Goal: Use online tool/utility

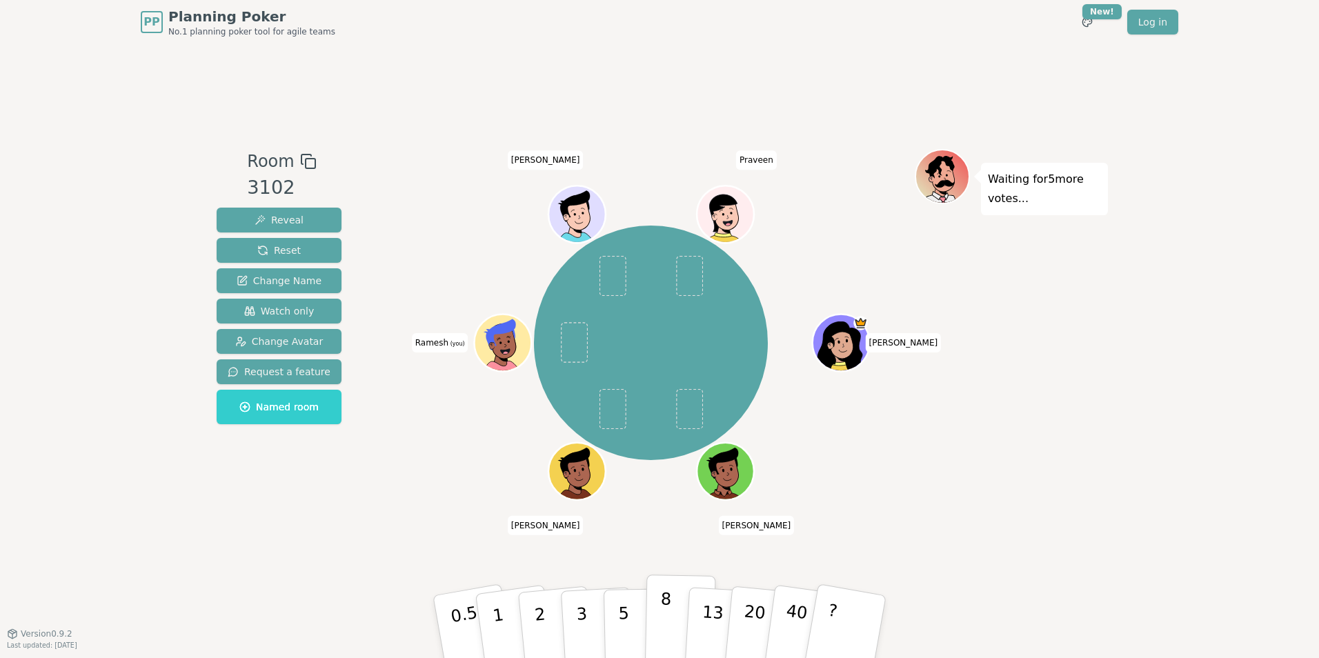
click at [667, 616] on p "8" at bounding box center [665, 626] width 12 height 74
click at [563, 337] on span at bounding box center [574, 343] width 27 height 40
click at [577, 343] on span at bounding box center [574, 343] width 27 height 40
click at [679, 594] on button "8" at bounding box center [680, 626] width 71 height 105
click at [665, 585] on button "8" at bounding box center [680, 626] width 71 height 105
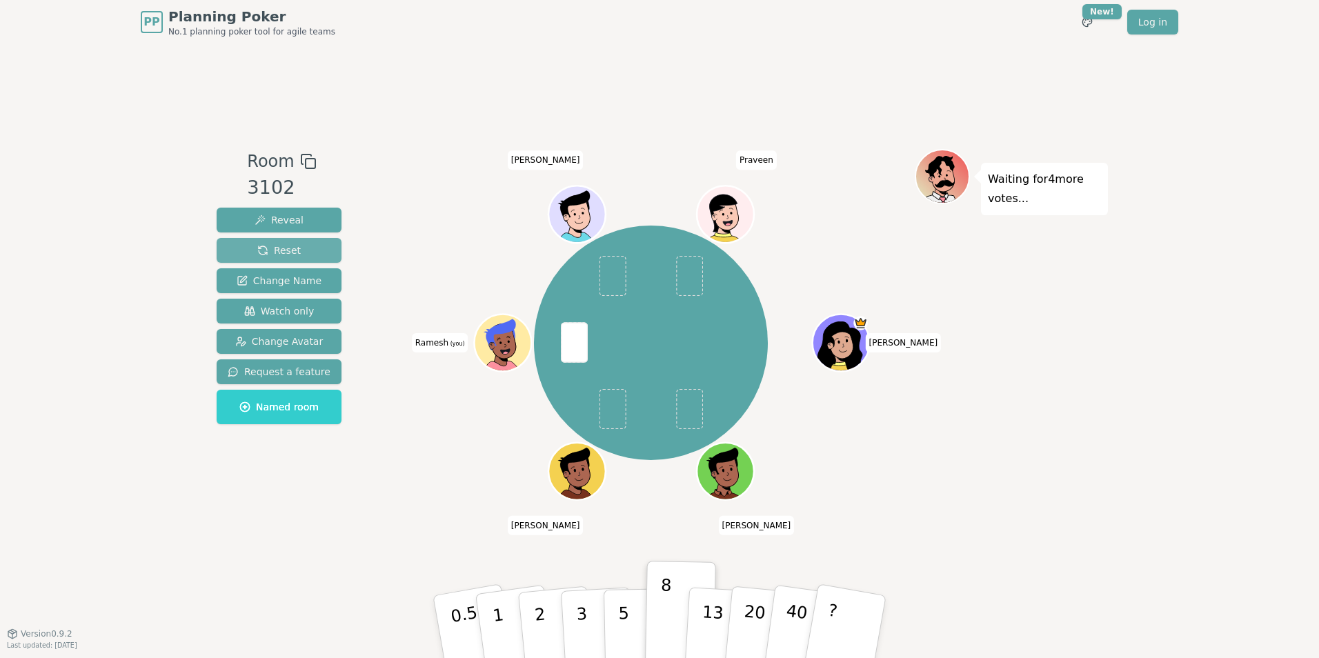
click at [263, 244] on span "Reset" at bounding box center [278, 250] width 43 height 14
click at [632, 623] on button "5" at bounding box center [638, 626] width 71 height 105
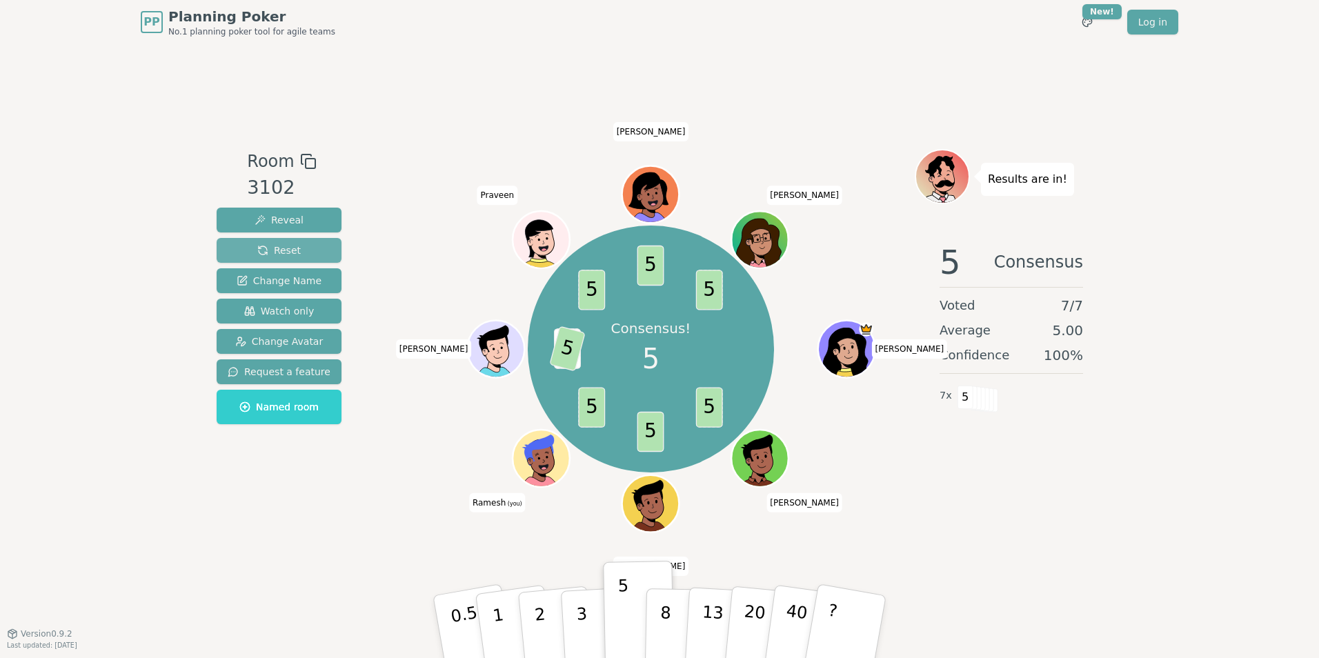
click at [291, 247] on span "Reset" at bounding box center [278, 250] width 43 height 14
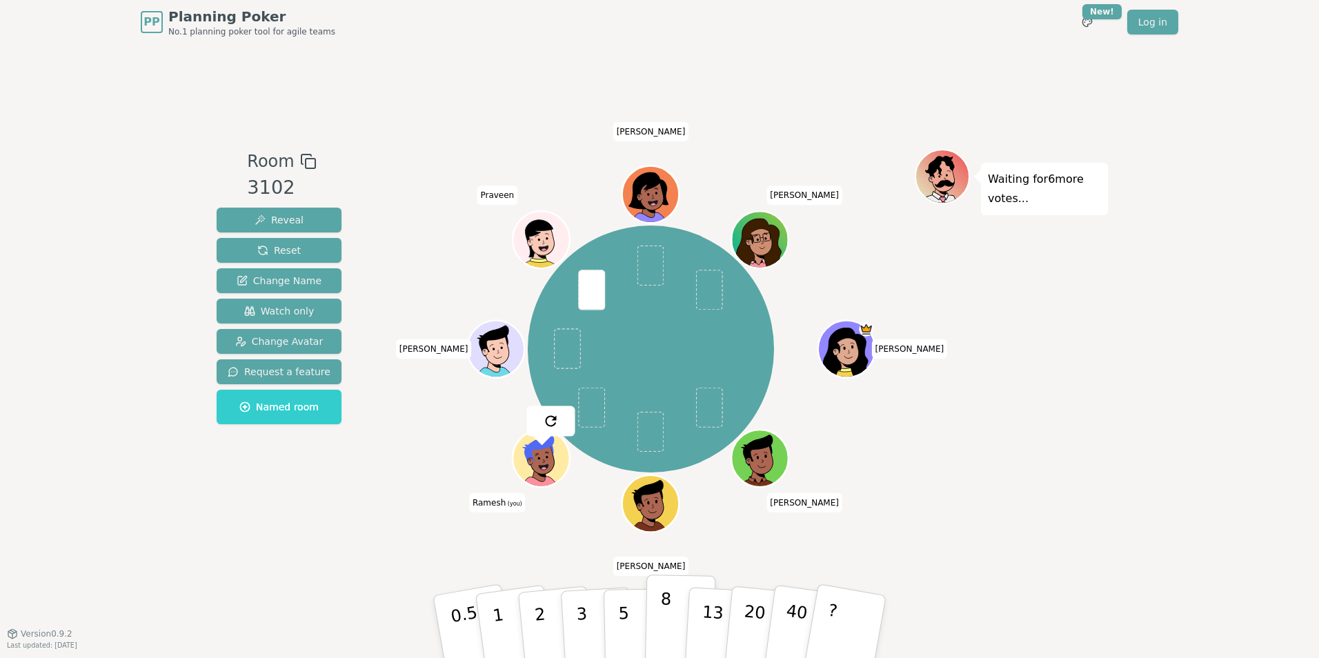
click at [670, 617] on button "8" at bounding box center [680, 626] width 71 height 105
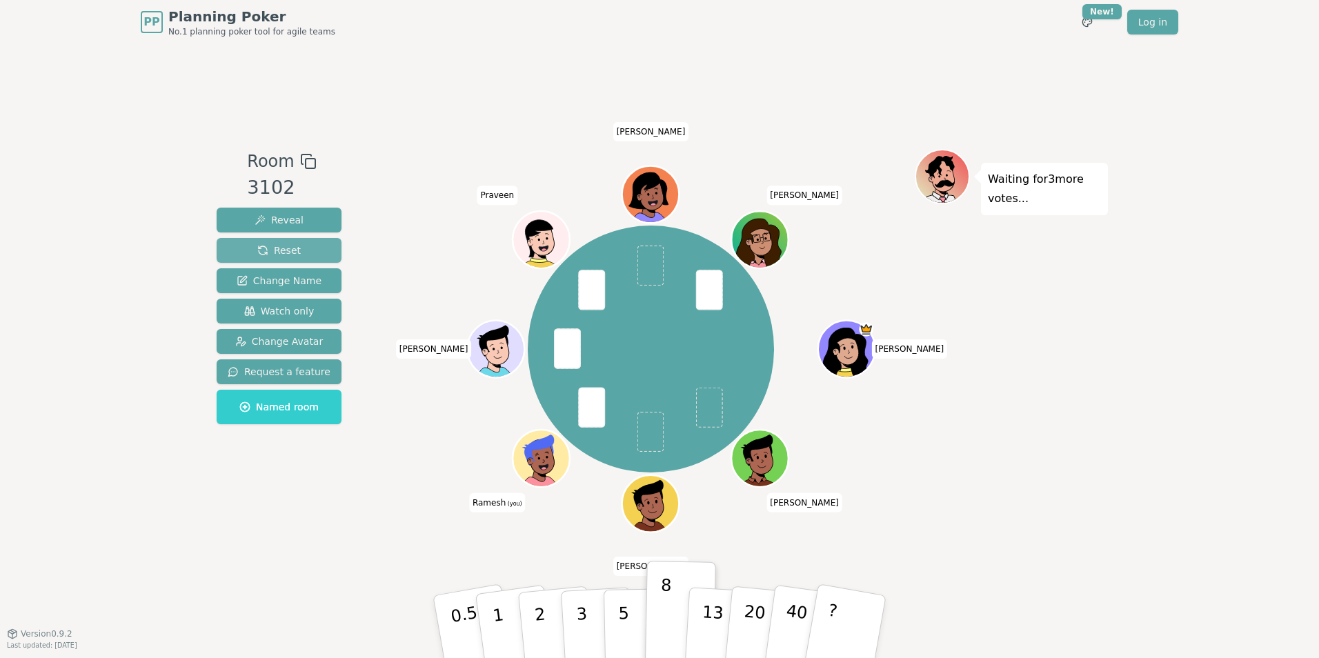
click at [260, 243] on span "Reset" at bounding box center [278, 250] width 43 height 14
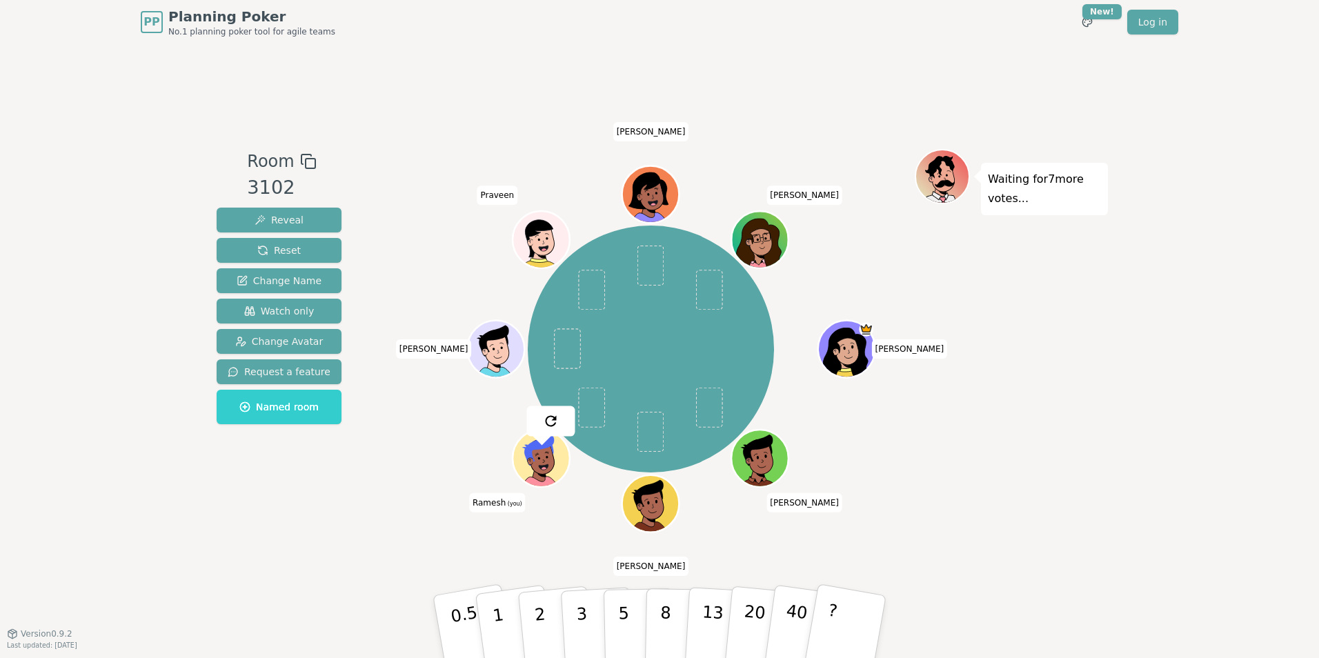
click at [489, 101] on div "Room 3102 Reveal Reset Change Name Watch only Change Avatar Request a feature N…" at bounding box center [659, 338] width 897 height 589
